Goal: Information Seeking & Learning: Find specific fact

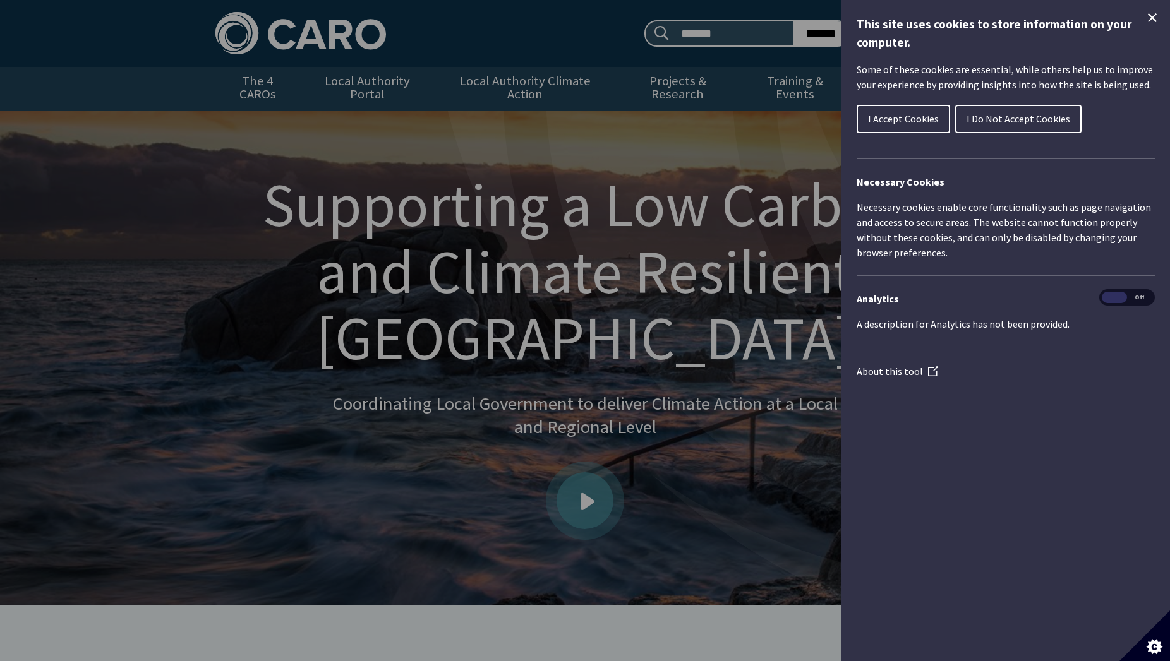
click at [1155, 11] on icon "Close Cookie Control" at bounding box center [1152, 17] width 15 height 15
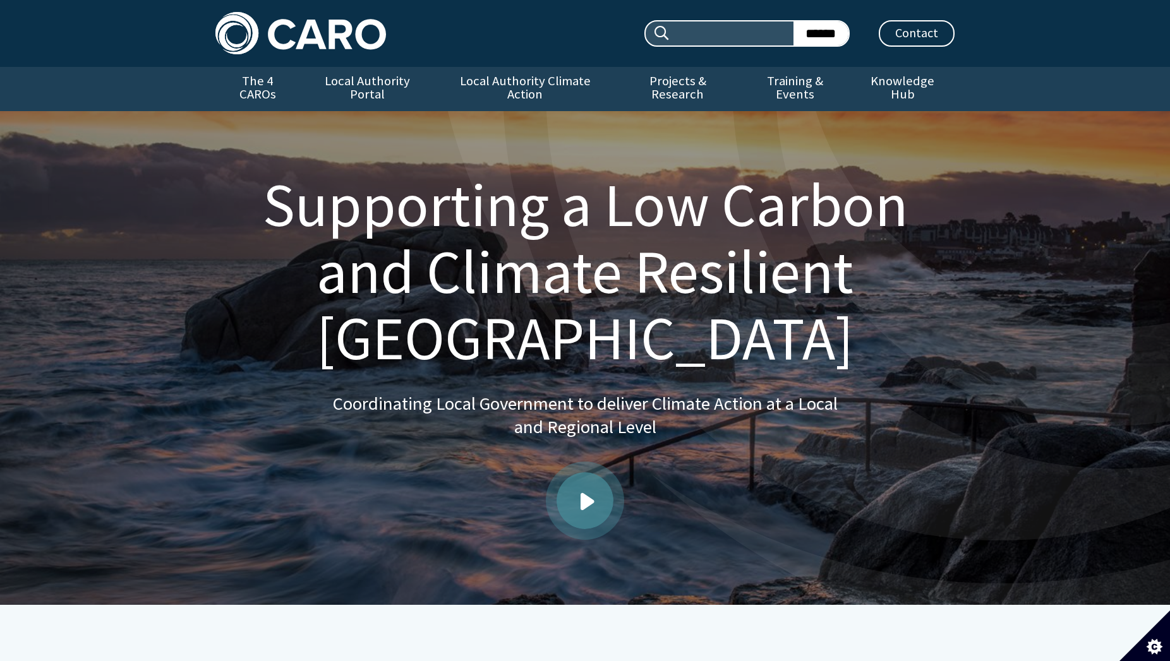
click at [732, 34] on input "Search site:" at bounding box center [732, 33] width 123 height 24
type input "*****"
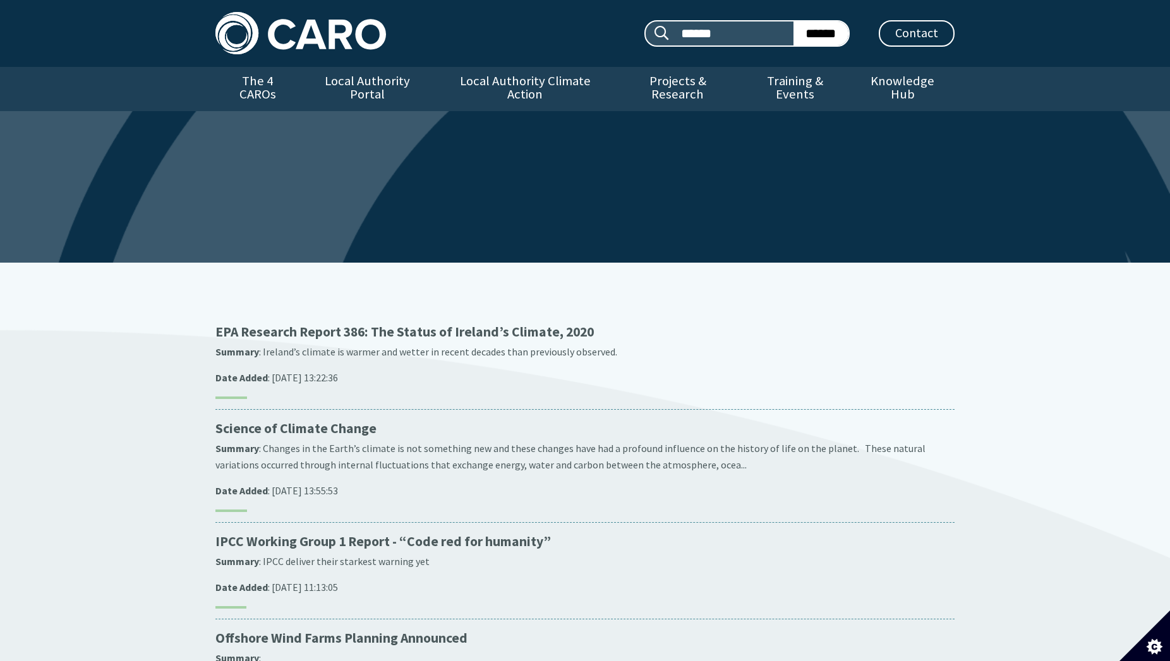
click at [298, 37] on img at bounding box center [300, 33] width 171 height 42
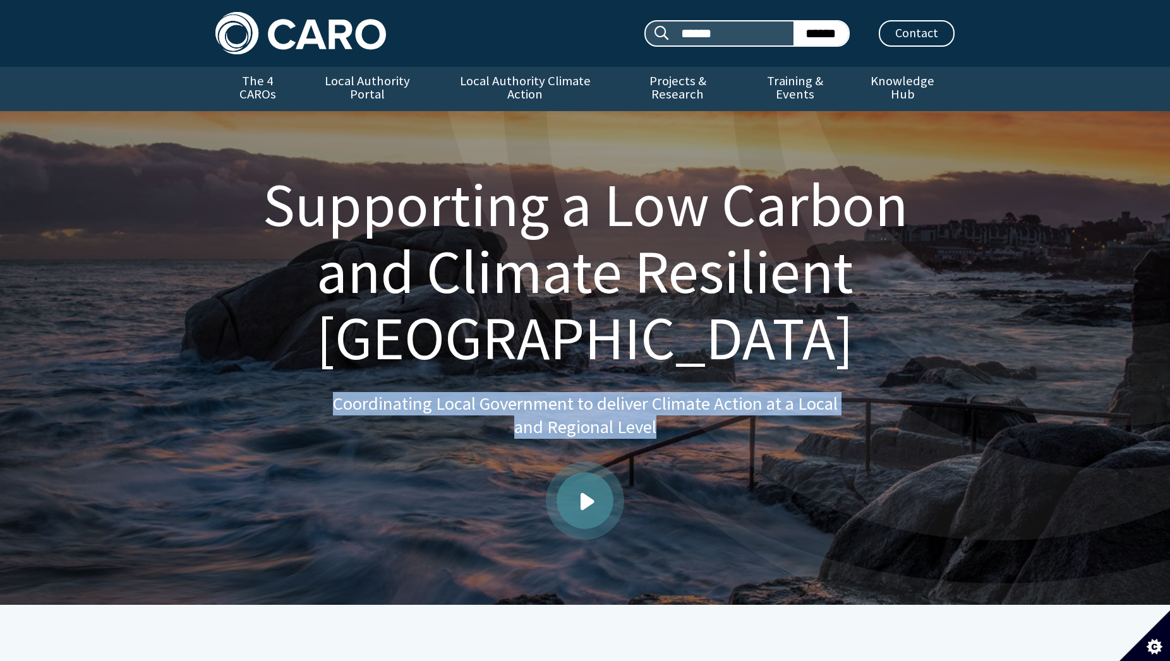
drag, startPoint x: 356, startPoint y: 404, endPoint x: 691, endPoint y: 426, distance: 336.1
click at [691, 426] on p "Coordinating Local Government to deliver Climate Action at a Local and Regional…" at bounding box center [584, 415] width 505 height 47
copy p "Coordinating Local Government to deliver Climate Action at a Local and Regional…"
